Goal: Navigation & Orientation: Find specific page/section

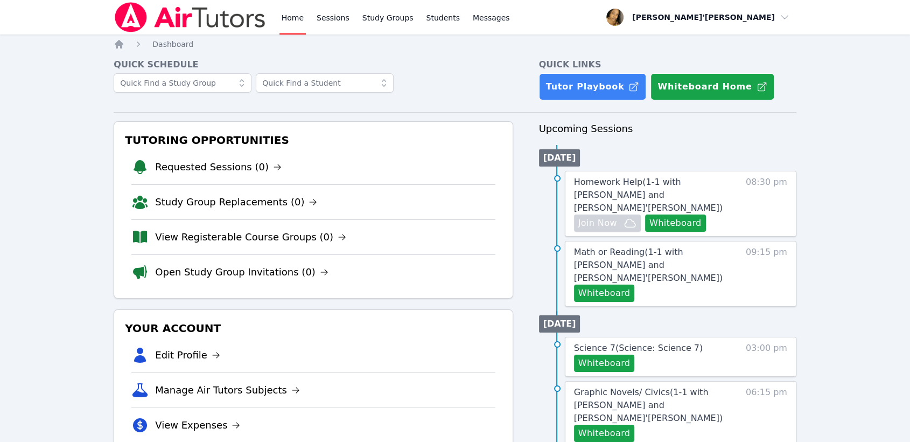
click at [81, 10] on nav "Home Sessions Study Groups Students Messages Open user menu Lee'Tayna Hostick O…" at bounding box center [455, 17] width 910 height 34
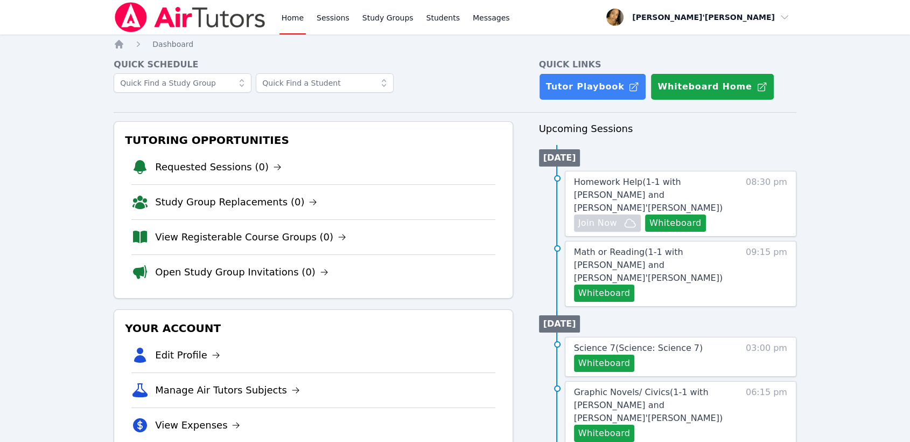
click at [81, 10] on nav "Home Sessions Study Groups Students Messages Open user menu Lee'Tayna Hostick O…" at bounding box center [455, 17] width 910 height 34
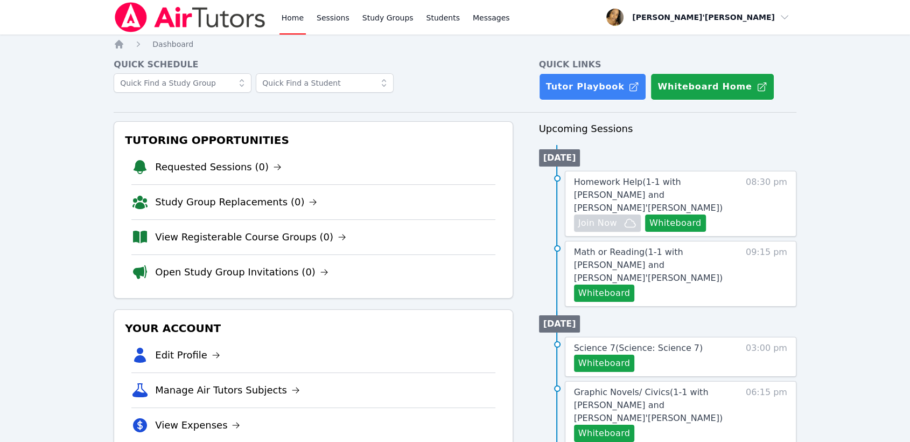
click at [81, 10] on nav "Home Sessions Study Groups Students Messages Open user menu Lee'Tayna Hostick O…" at bounding box center [455, 17] width 910 height 34
